Goal: Task Accomplishment & Management: Complete application form

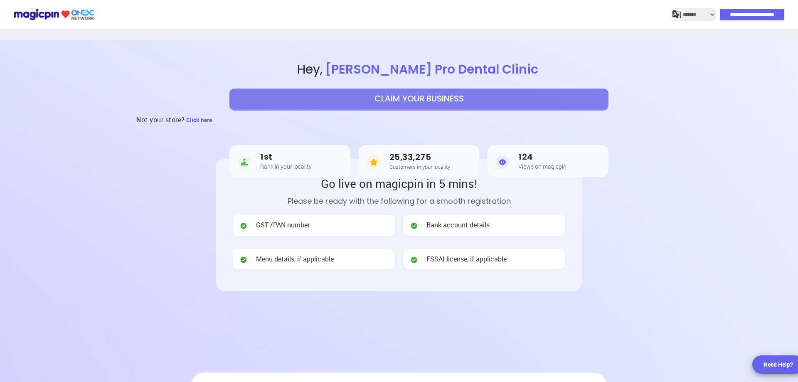
select select "*******"
click at [422, 95] on button "CLAIM YOUR BUSINESS" at bounding box center [418, 99] width 379 height 21
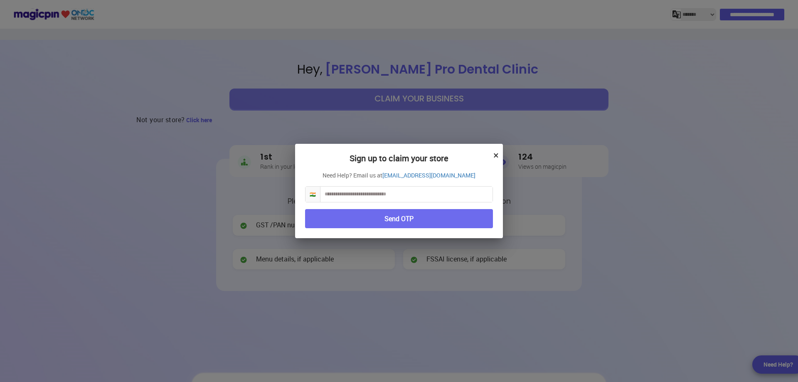
click at [363, 194] on input "text" at bounding box center [407, 194] width 172 height 15
click at [389, 218] on button "Send OTP" at bounding box center [399, 219] width 188 height 20
click at [395, 219] on button "Send OTP" at bounding box center [399, 219] width 188 height 20
click at [326, 195] on input "**********" at bounding box center [407, 194] width 172 height 15
type input "**********"
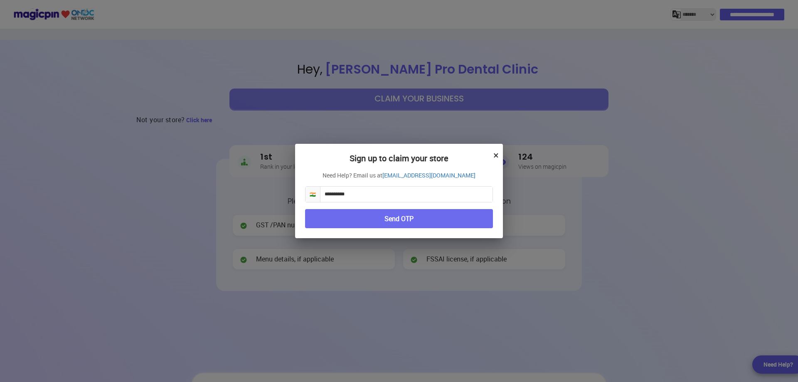
click at [372, 215] on button "Send OTP" at bounding box center [399, 219] width 188 height 20
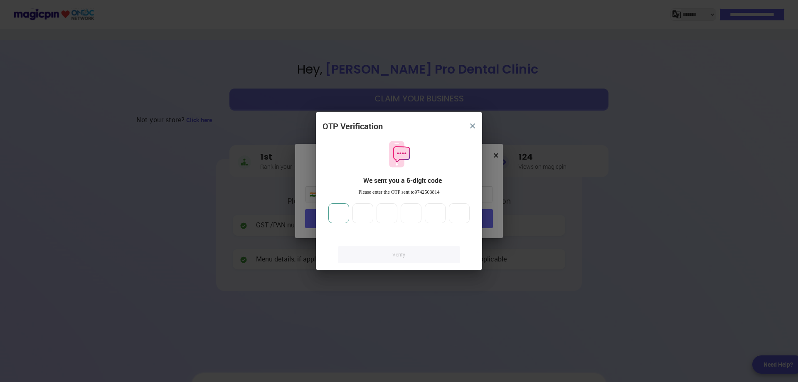
click at [340, 219] on input "number" at bounding box center [338, 213] width 21 height 20
type input "*"
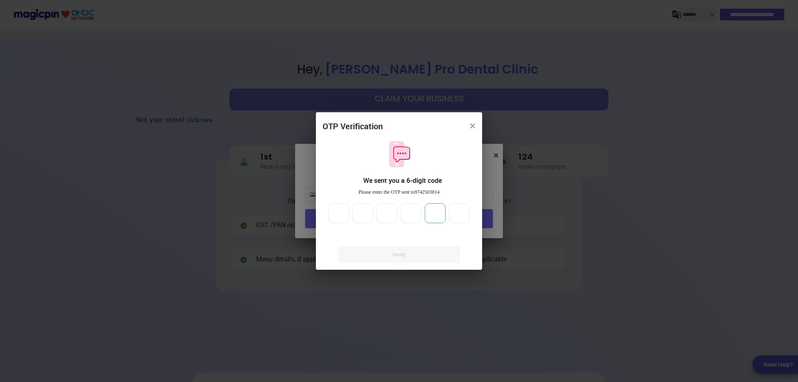
type input "*"
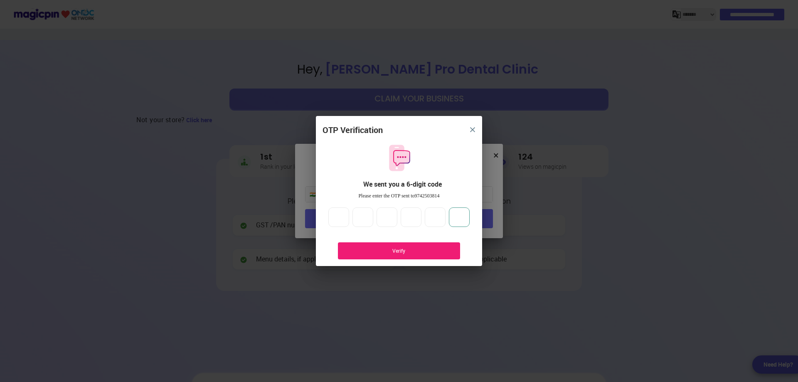
type input "*"
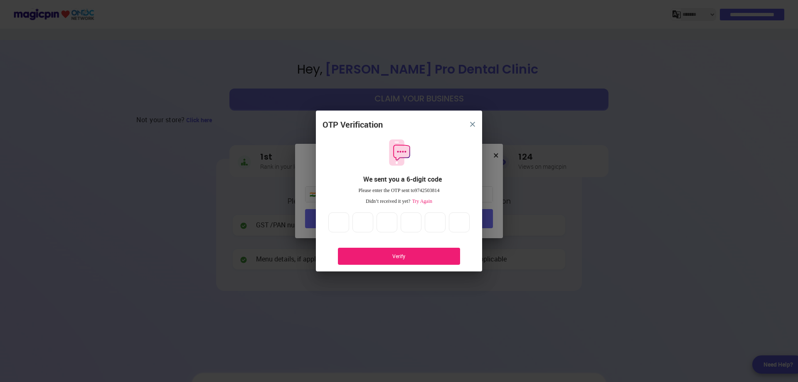
click at [413, 251] on div "Verify" at bounding box center [399, 256] width 122 height 17
click at [375, 258] on div "Verify" at bounding box center [398, 256] width 97 height 7
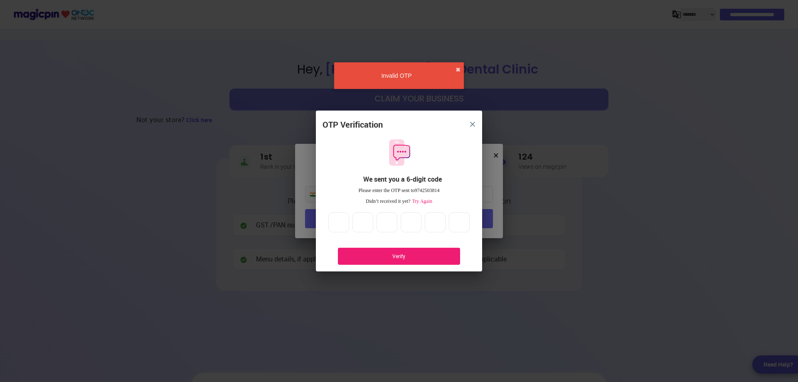
click at [395, 257] on div "Verify" at bounding box center [398, 256] width 97 height 7
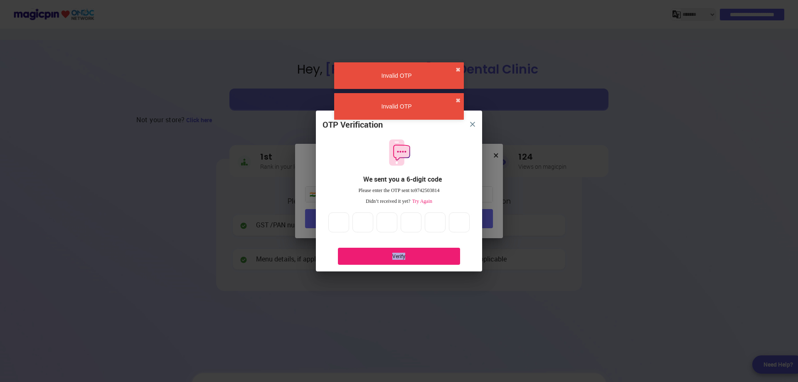
click at [395, 257] on div "Verify" at bounding box center [398, 256] width 97 height 7
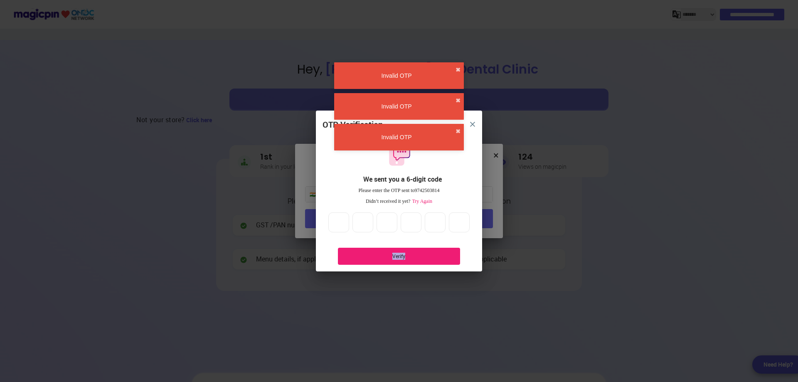
click at [395, 257] on div "Verify" at bounding box center [398, 256] width 97 height 7
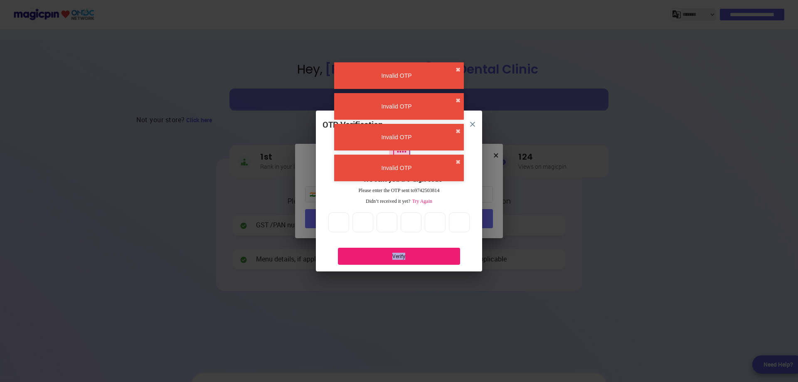
click at [395, 257] on div "Verify" at bounding box center [398, 256] width 97 height 7
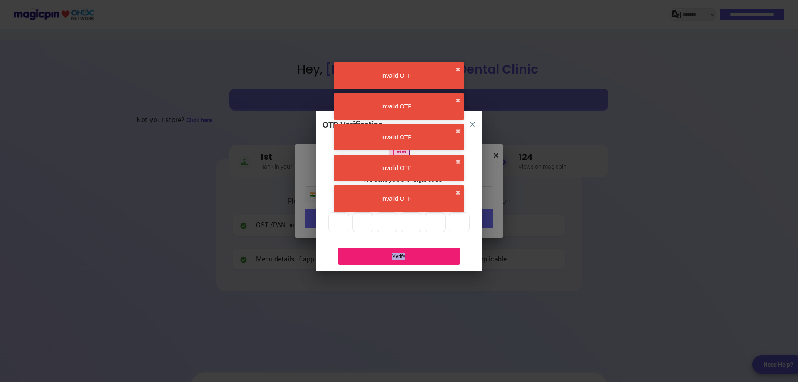
click at [395, 257] on div "Verify" at bounding box center [398, 256] width 97 height 7
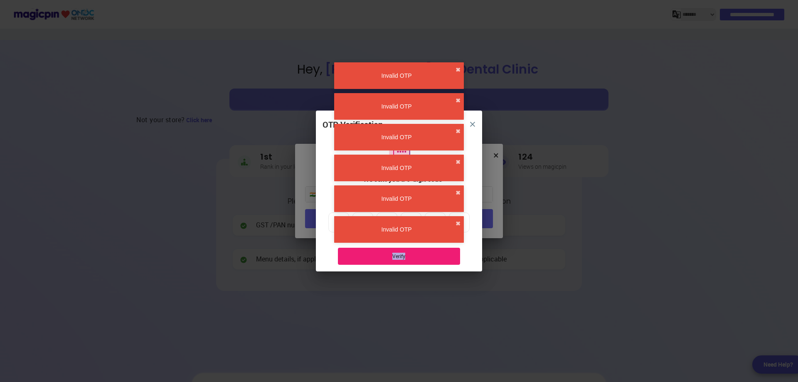
click at [395, 257] on div "Verify" at bounding box center [398, 256] width 97 height 7
click at [395, 249] on div "Invalid OTP ✖ Invalid OTP ✖ Invalid OTP ✖ Invalid OTP ✖ Invalid OTP ✖ Invalid O…" at bounding box center [399, 152] width 133 height 193
click at [395, 257] on div "Verify" at bounding box center [398, 256] width 97 height 7
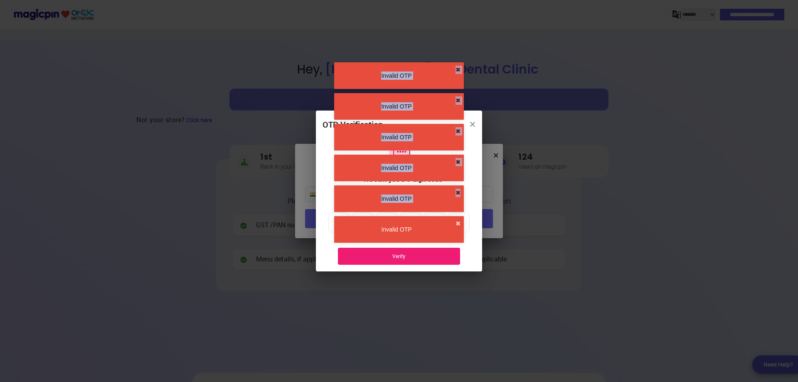
click at [395, 249] on div "Invalid OTP ✖ Invalid OTP ✖ Invalid OTP ✖ Invalid OTP ✖ Invalid OTP ✖ Invalid O…" at bounding box center [399, 152] width 133 height 193
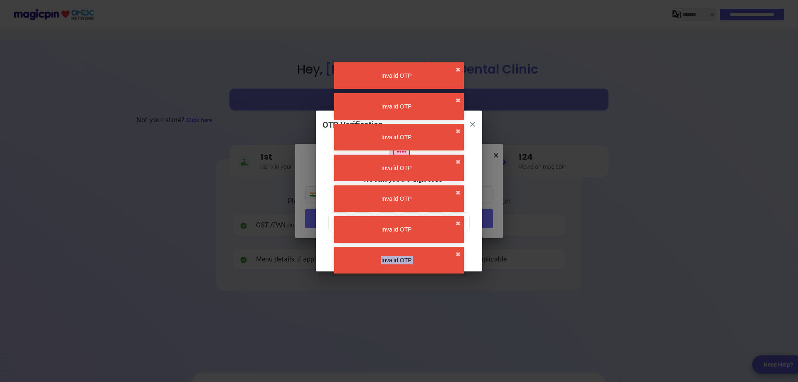
click at [395, 257] on div "Invalid OTP ✖ Invalid OTP ✖ Invalid OTP ✖ Invalid OTP ✖ Invalid OTP ✖ Invalid O…" at bounding box center [399, 168] width 133 height 224
click at [395, 257] on div "Invalid OTP ✖" at bounding box center [399, 260] width 130 height 27
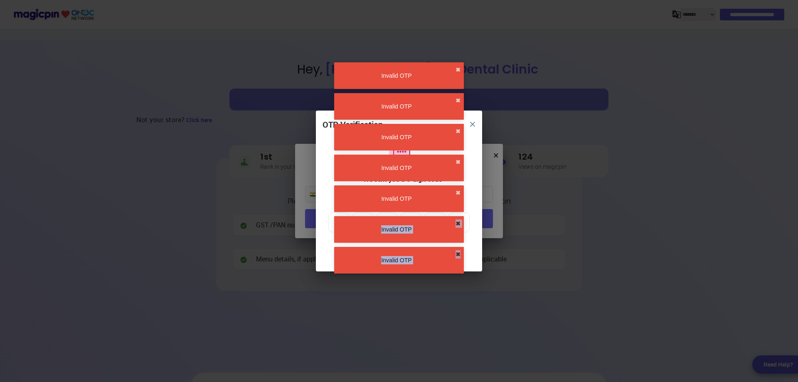
click at [395, 257] on div "Invalid OTP ✖ Invalid OTP ✖ Invalid OTP ✖ Invalid OTP ✖ Invalid OTP ✖ Invalid O…" at bounding box center [399, 168] width 133 height 224
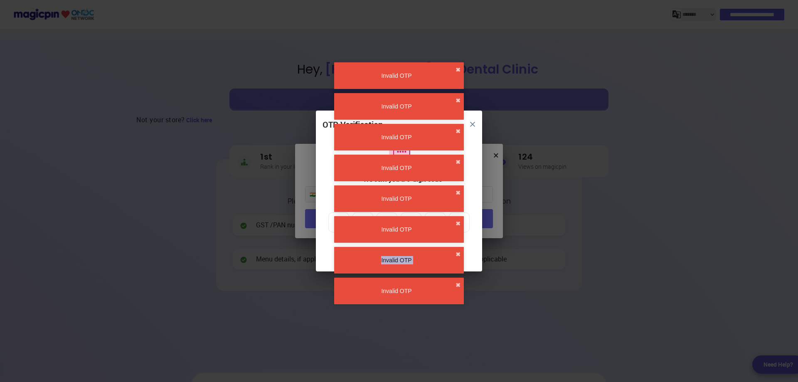
click at [395, 257] on div "Invalid OTP ✖" at bounding box center [399, 260] width 130 height 27
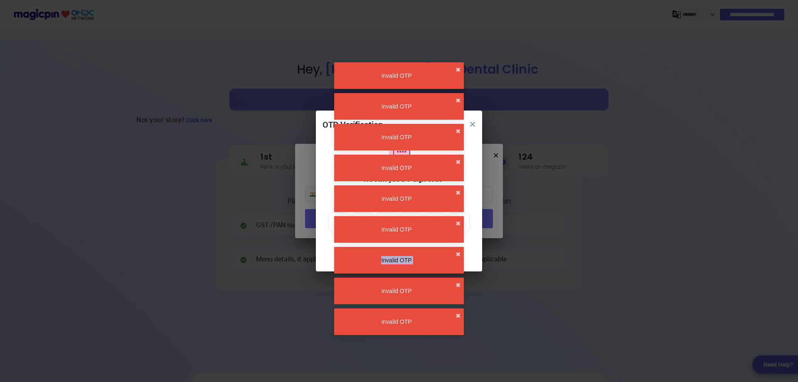
click at [395, 257] on div "Invalid OTP ✖ Invalid OTP ✖ Invalid OTP ✖ Invalid OTP ✖ Invalid OTP ✖ Invalid O…" at bounding box center [399, 198] width 133 height 285
click at [395, 257] on div "Invalid OTP ✖" at bounding box center [399, 260] width 130 height 27
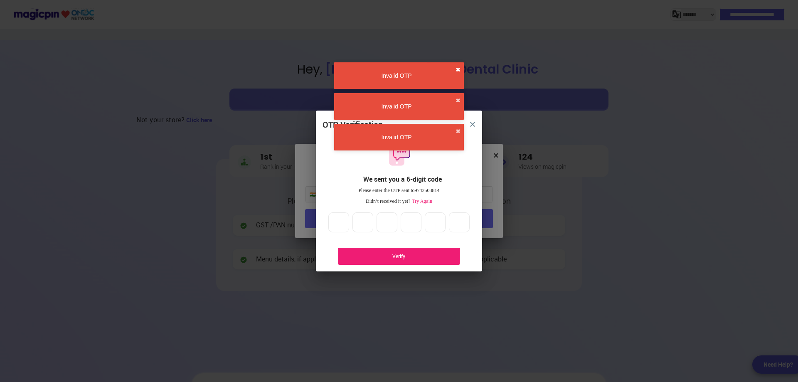
click at [458, 69] on button "✖" at bounding box center [458, 70] width 5 height 8
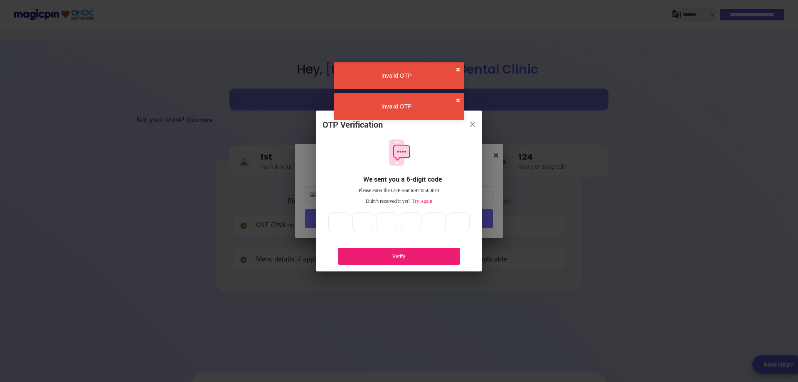
click at [458, 69] on button "✖" at bounding box center [458, 70] width 5 height 8
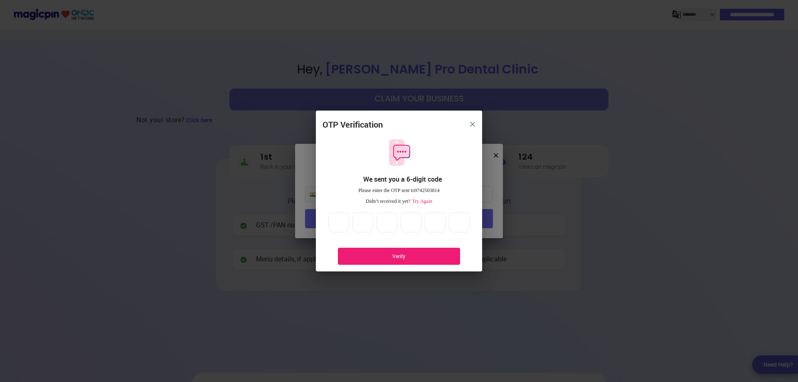
click at [458, 69] on div "OTP Verification We sent you a 6-digit code Please enter the OTP sent to 974250…" at bounding box center [399, 191] width 798 height 382
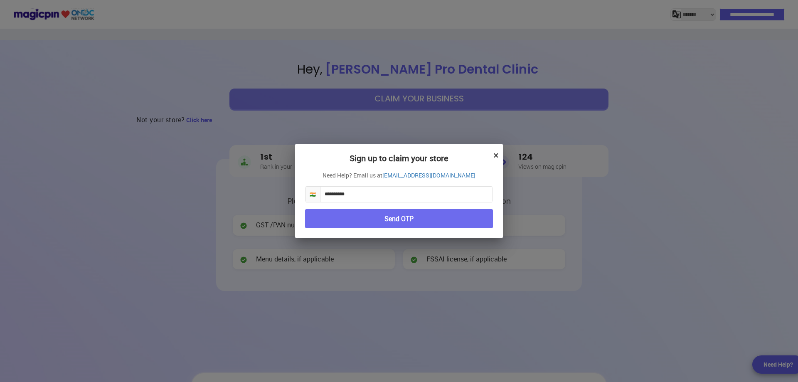
click at [356, 195] on input "**********" at bounding box center [407, 194] width 172 height 15
click at [350, 220] on button "Send OTP" at bounding box center [399, 219] width 188 height 20
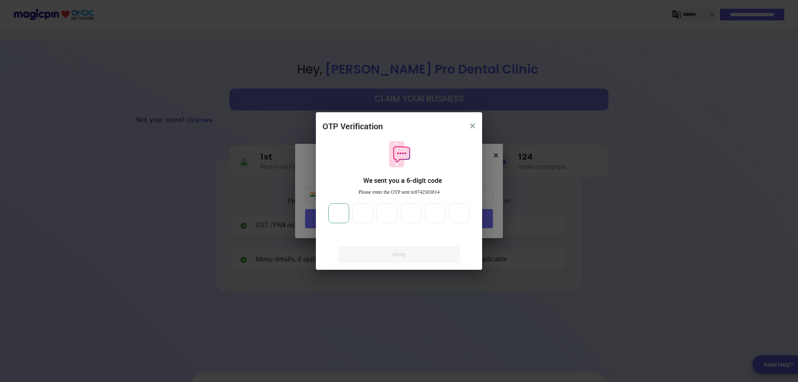
click at [339, 217] on input "number" at bounding box center [338, 213] width 21 height 20
type input "*"
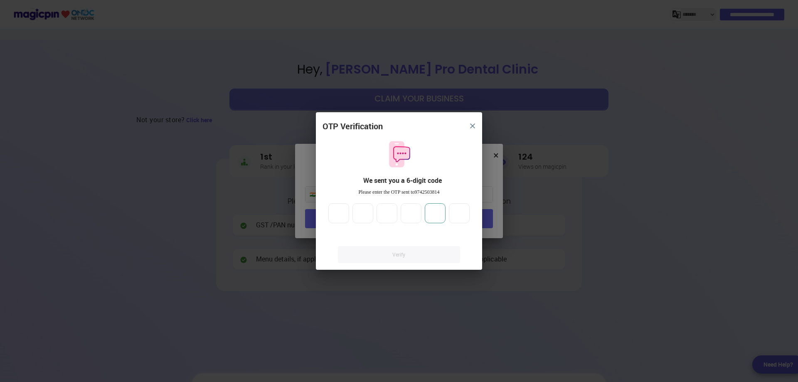
type input "*"
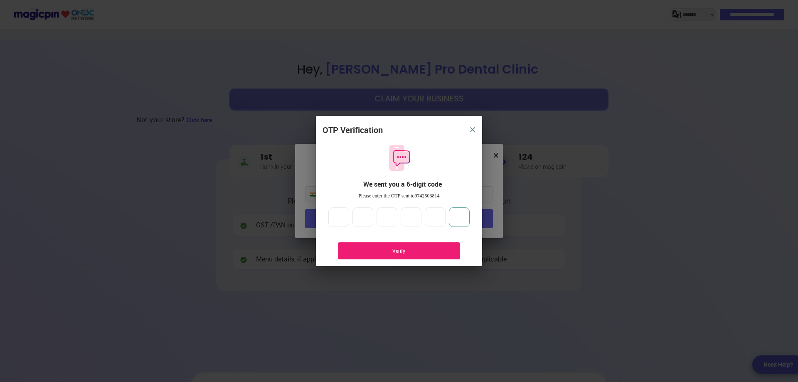
type input "*"
click at [410, 252] on div "Verify" at bounding box center [398, 250] width 97 height 7
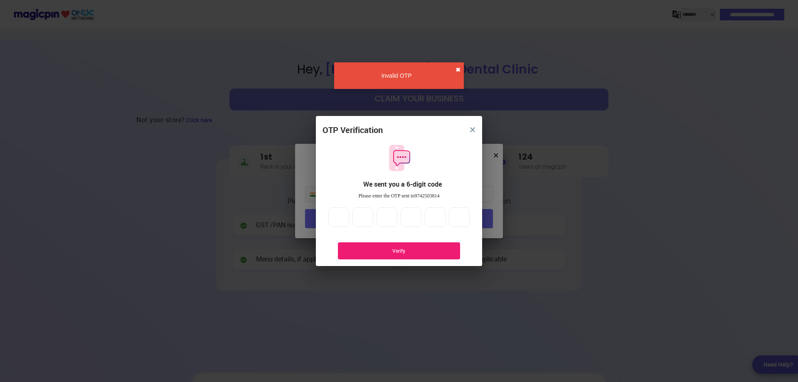
click at [459, 69] on button "✖" at bounding box center [458, 70] width 5 height 8
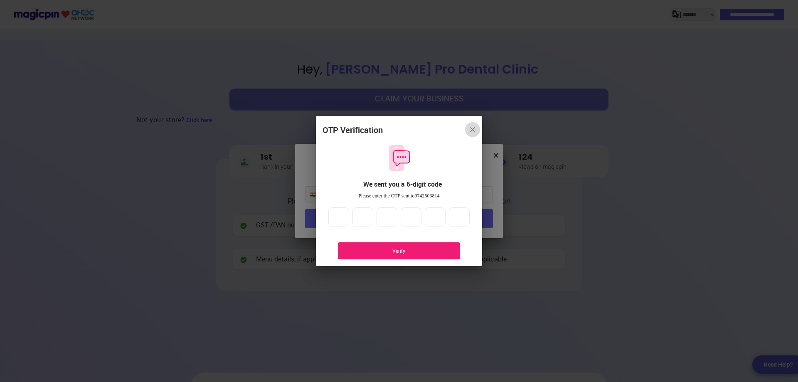
click at [472, 128] on img "close" at bounding box center [472, 129] width 5 height 5
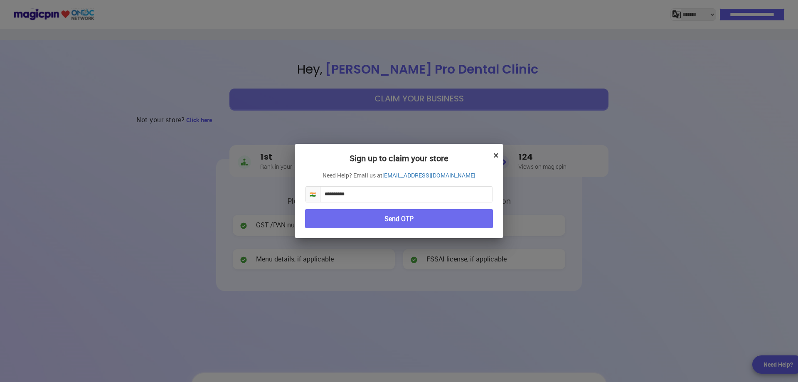
click at [495, 153] on button "×" at bounding box center [495, 155] width 5 height 14
